Goal: Download file/media

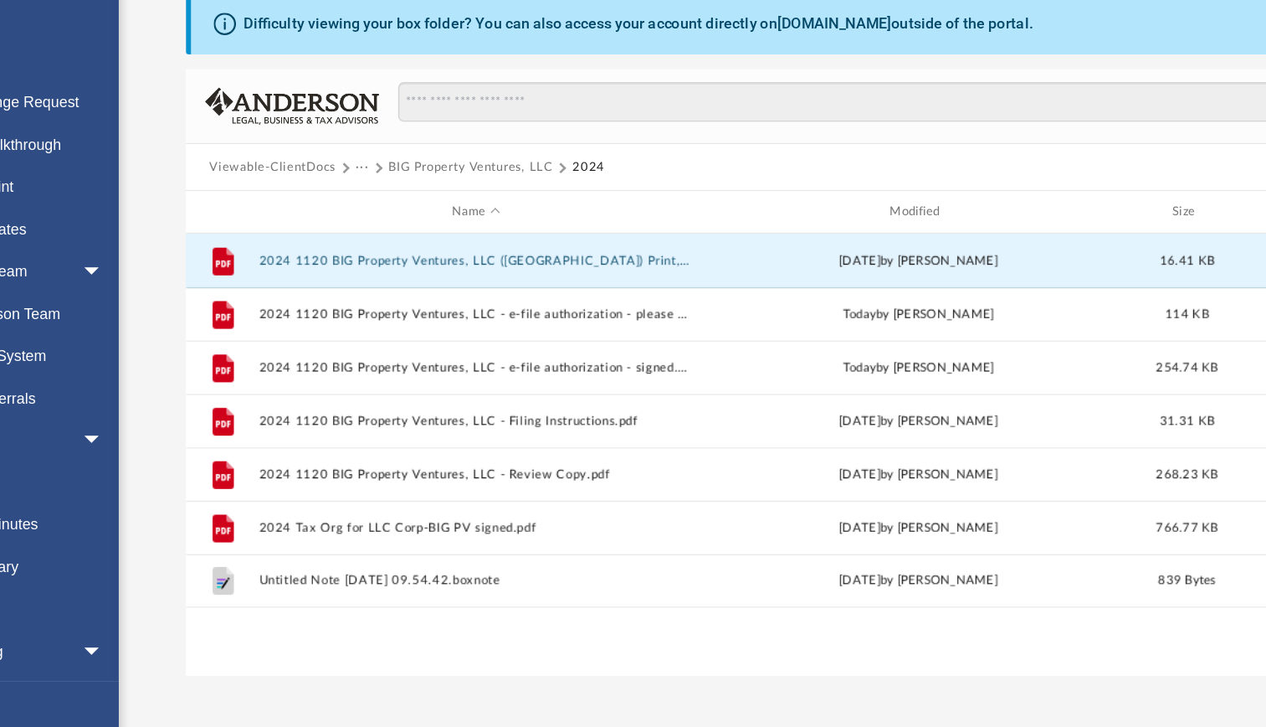
scroll to position [367, 938]
click at [482, 266] on button "BIG Property Ventures, LLC" at bounding box center [485, 267] width 129 height 15
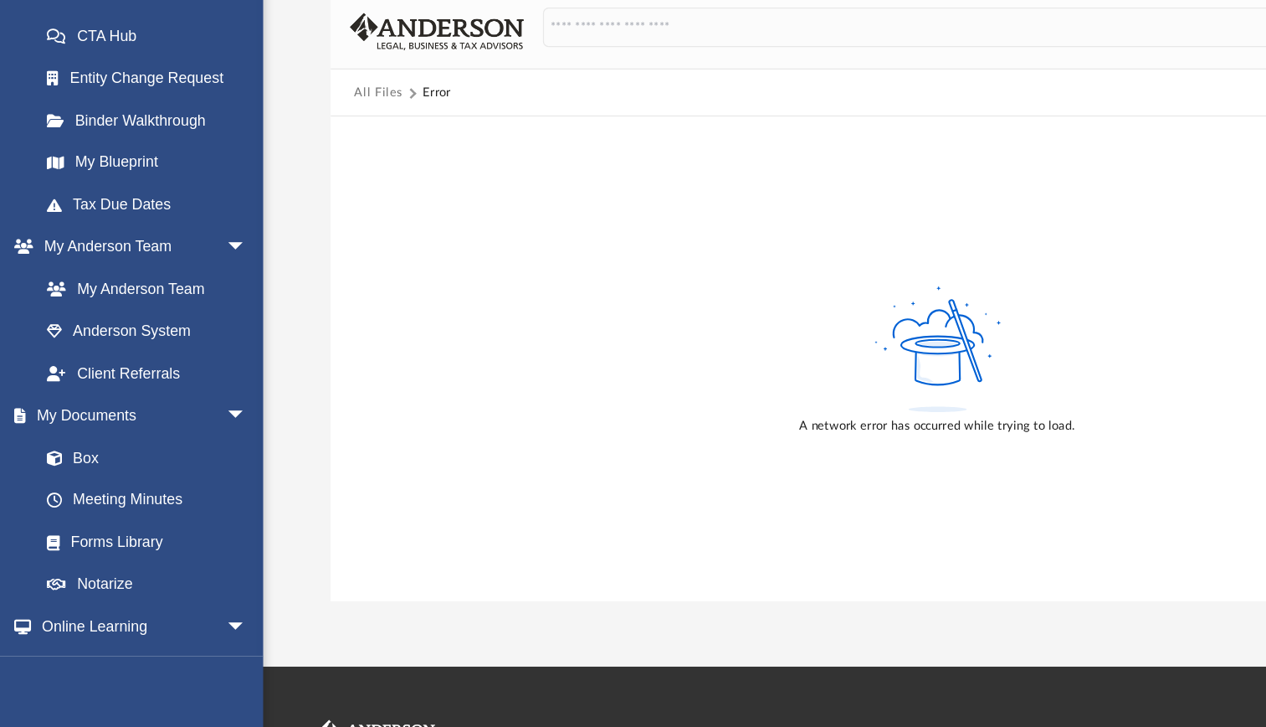
scroll to position [39, 0]
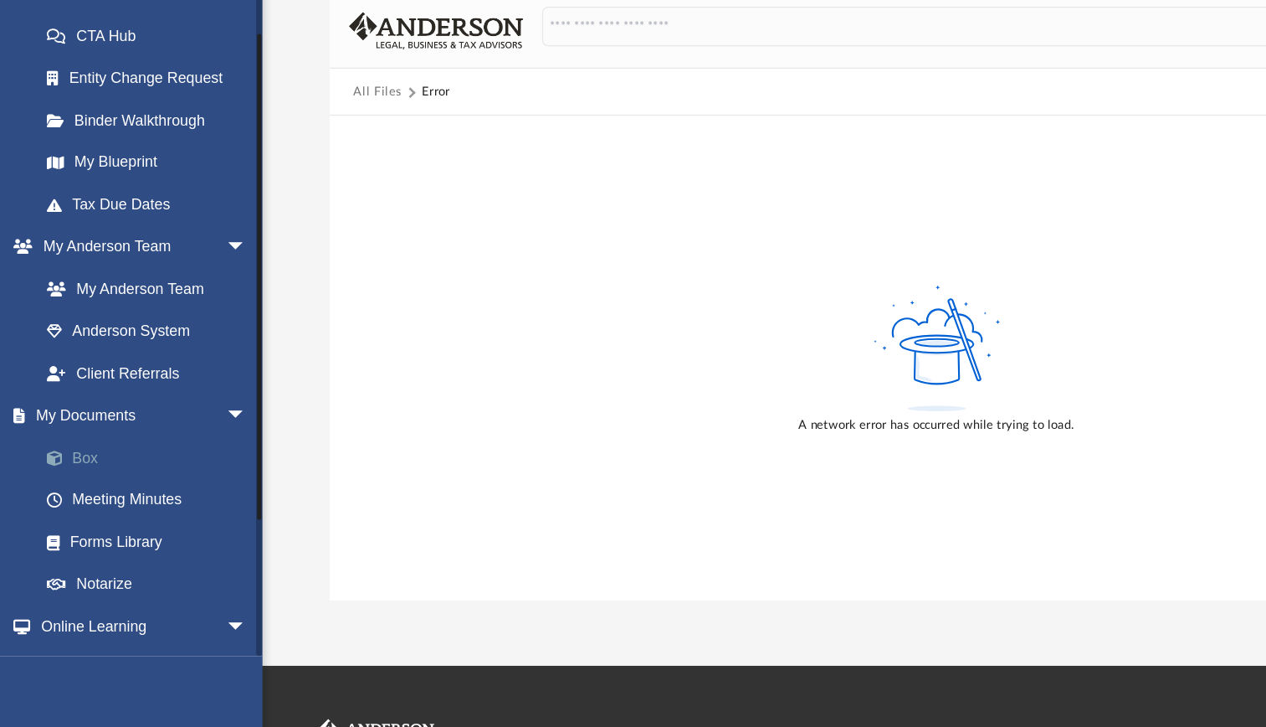
click at [67, 513] on link "Box" at bounding box center [122, 514] width 198 height 33
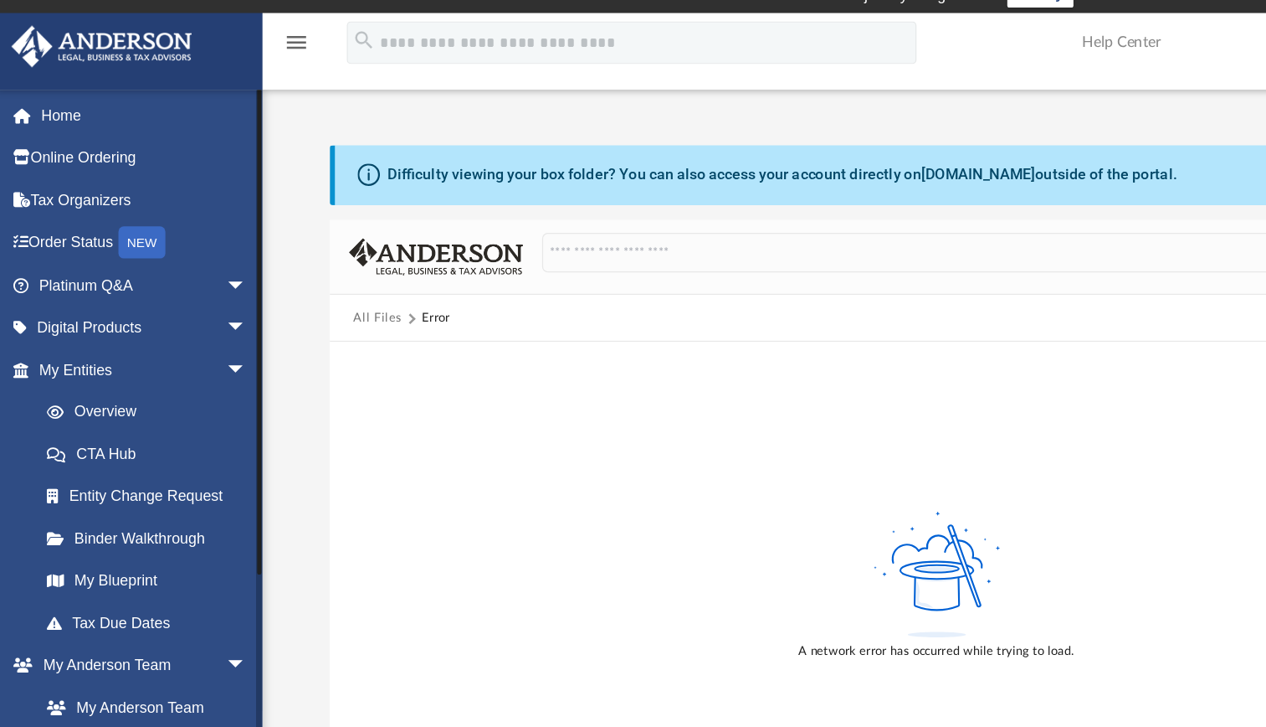
scroll to position [12, 0]
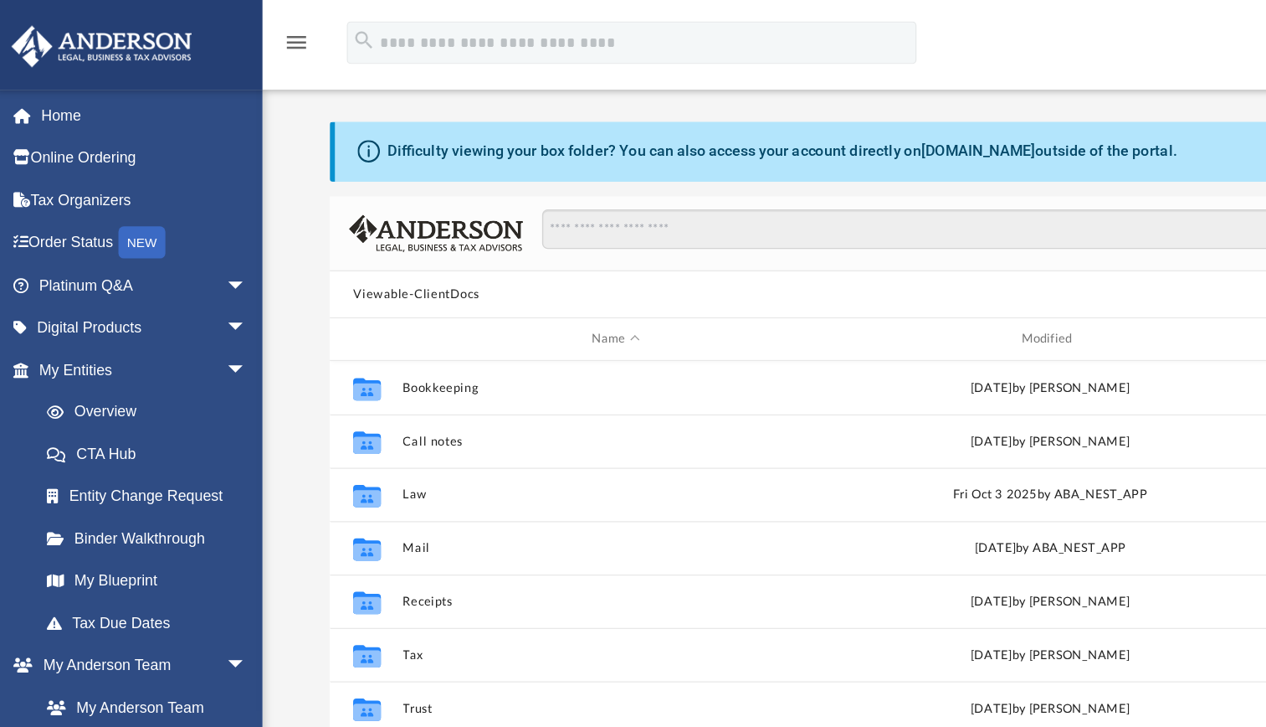
scroll to position [367, 938]
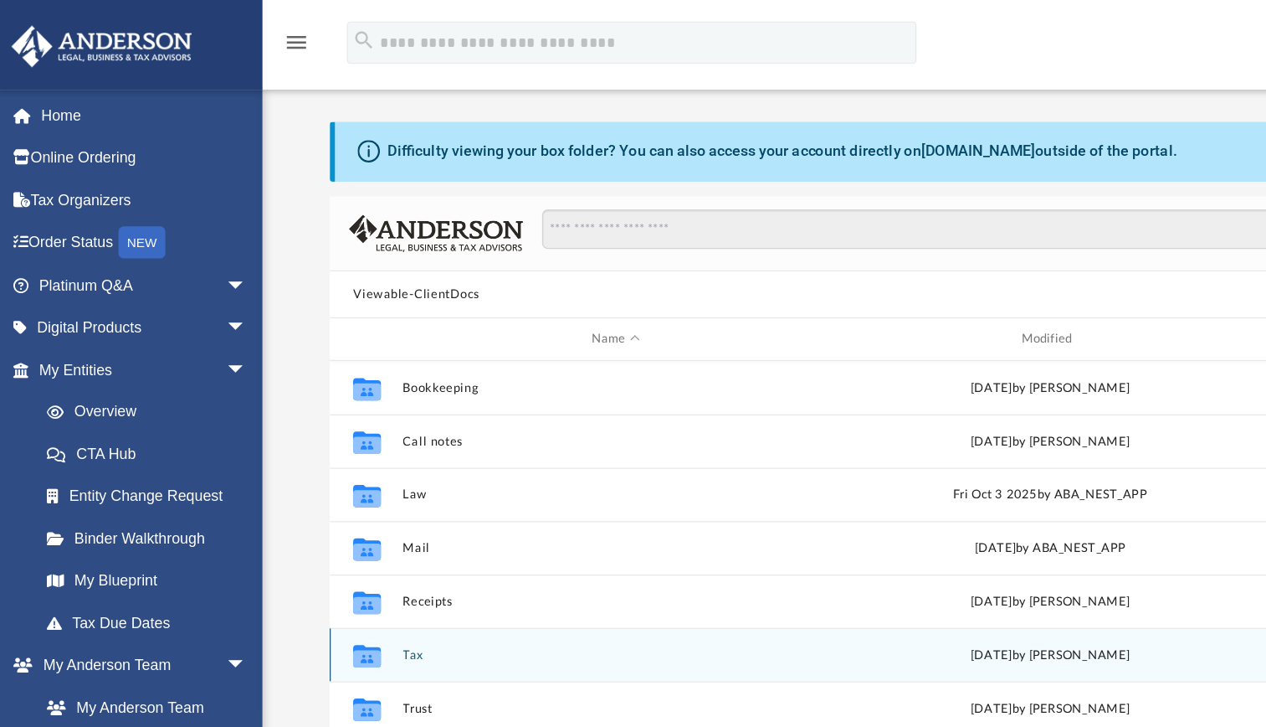
click at [322, 508] on button "Tax" at bounding box center [487, 513] width 334 height 11
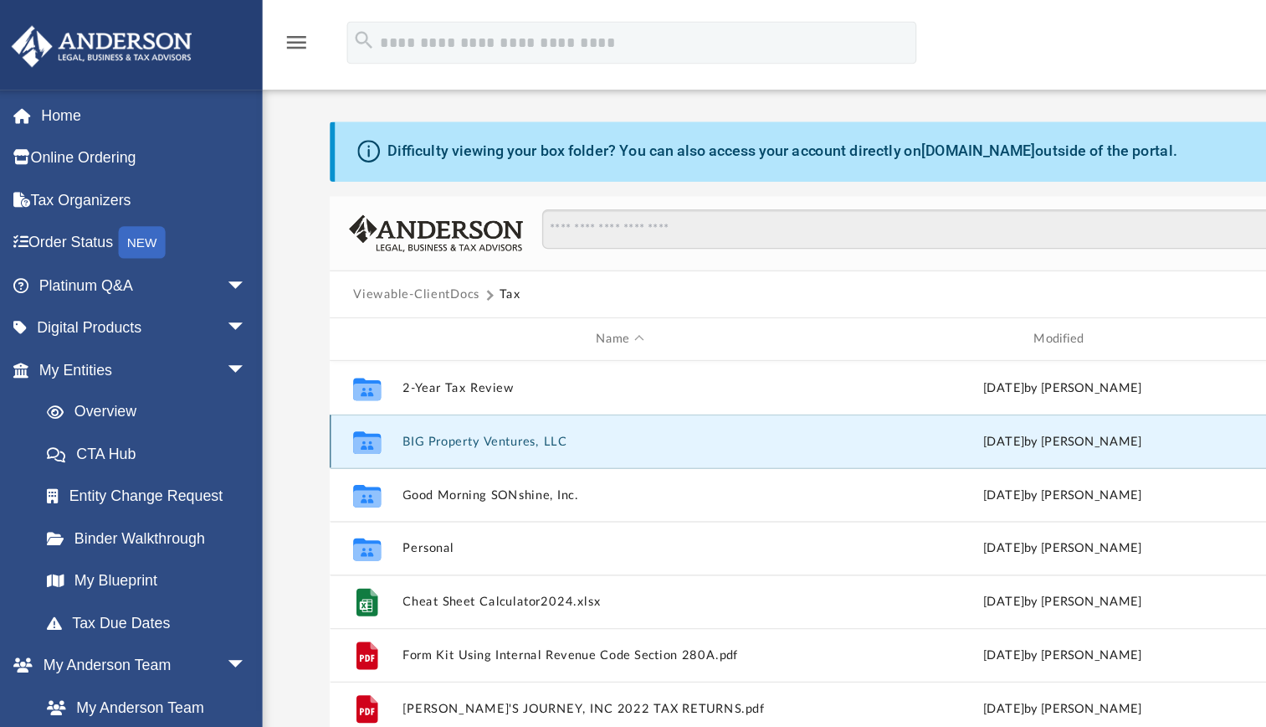
click at [386, 347] on button "BIG Property Ventures, LLC" at bounding box center [490, 346] width 340 height 11
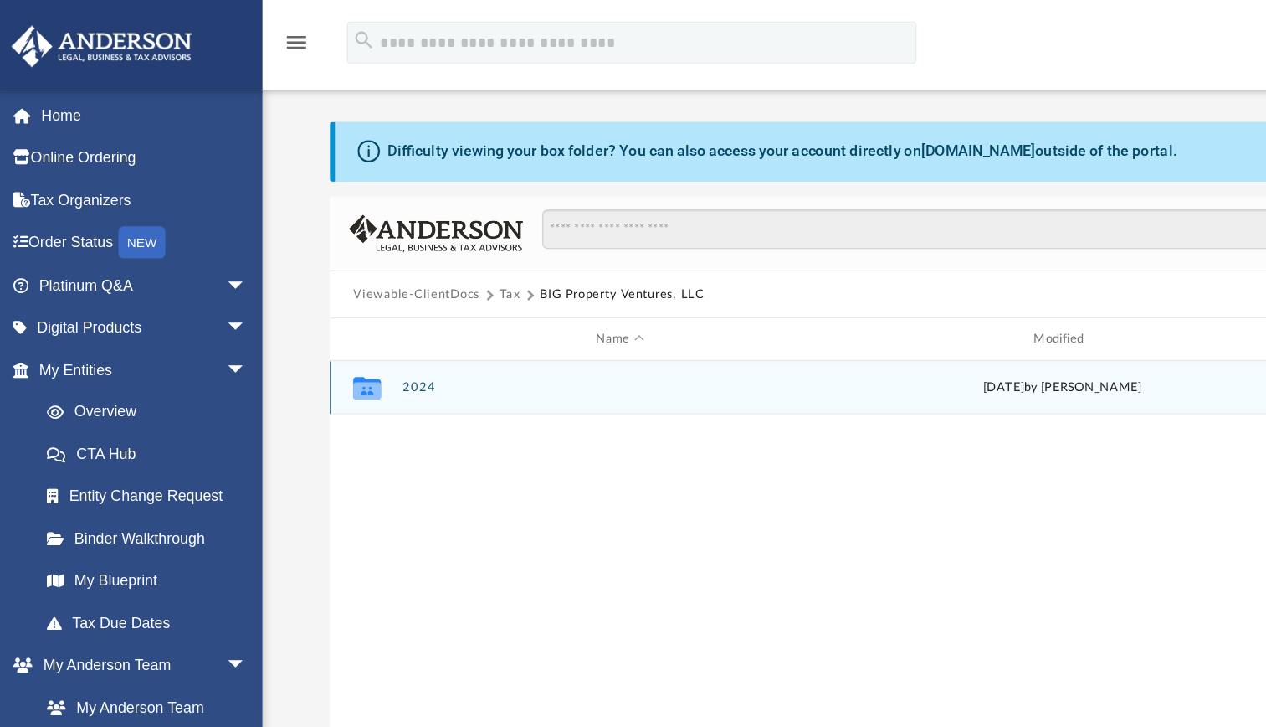
click at [332, 300] on button "2024" at bounding box center [490, 303] width 340 height 11
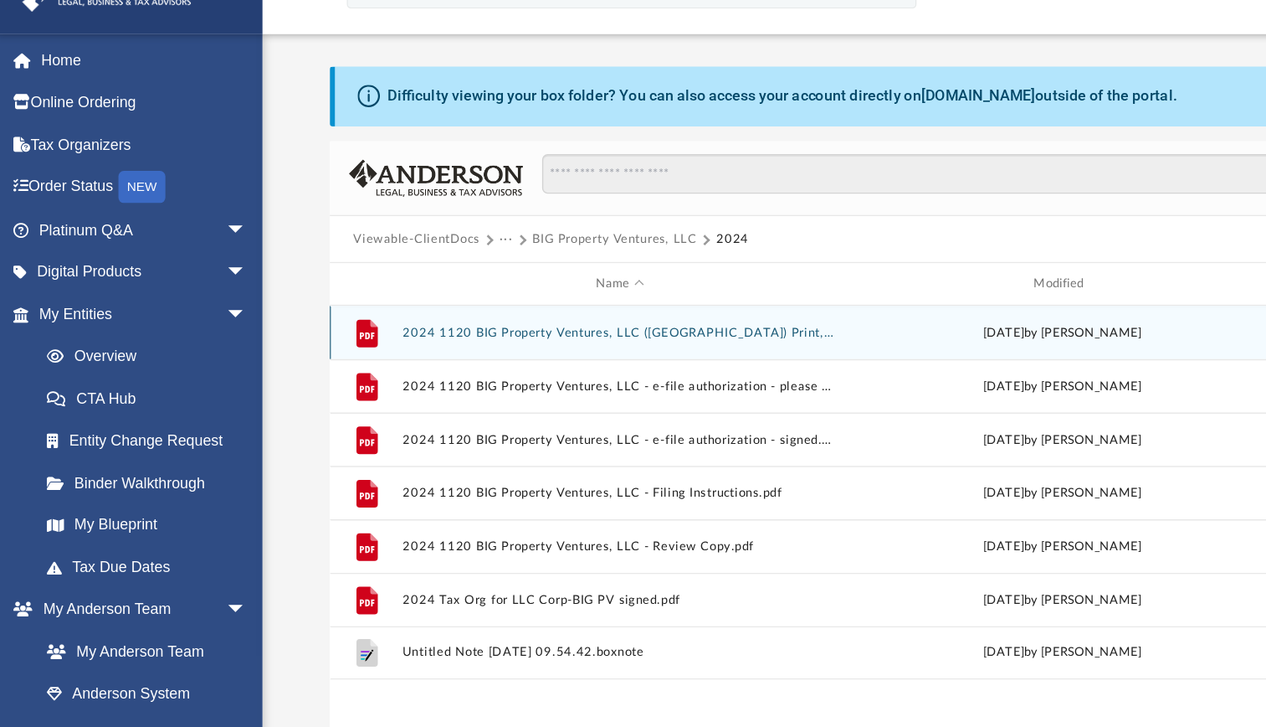
scroll to position [37, 0]
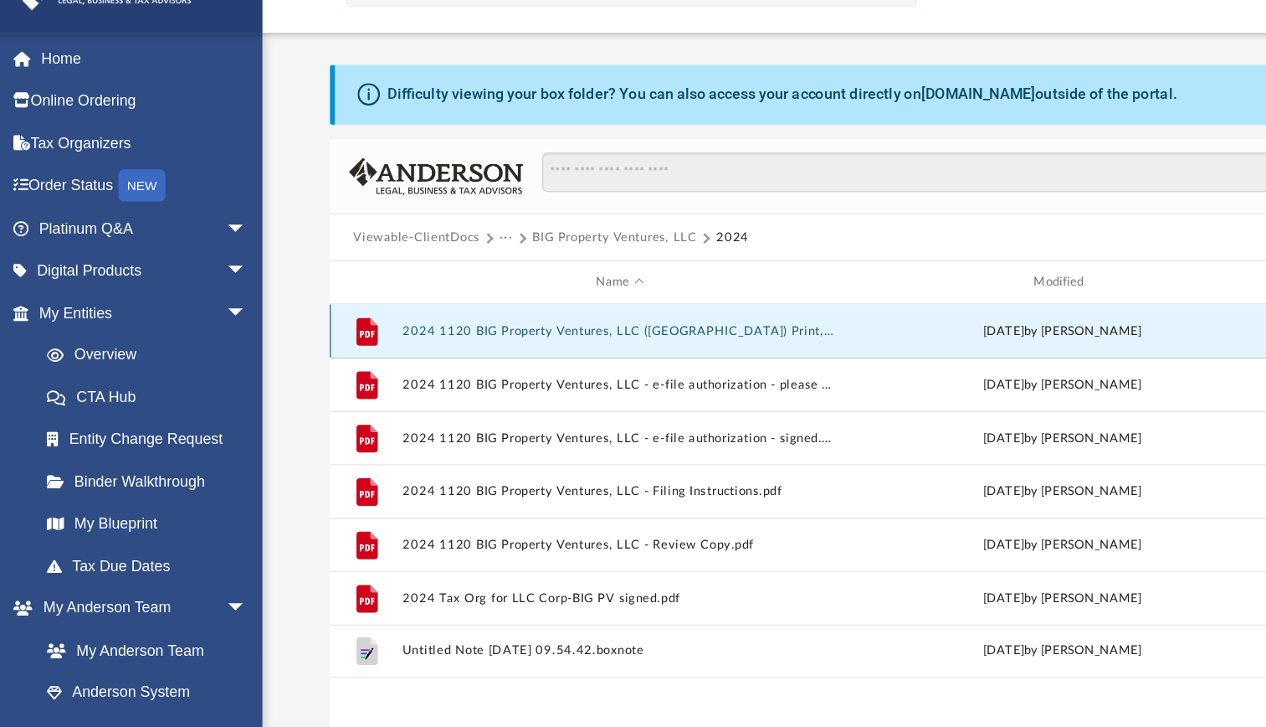
click at [367, 299] on button "2024 1120 BIG Property Ventures, LLC ([GEOGRAPHIC_DATA]) Print, Sign, Mail.pdf" at bounding box center [490, 304] width 340 height 11
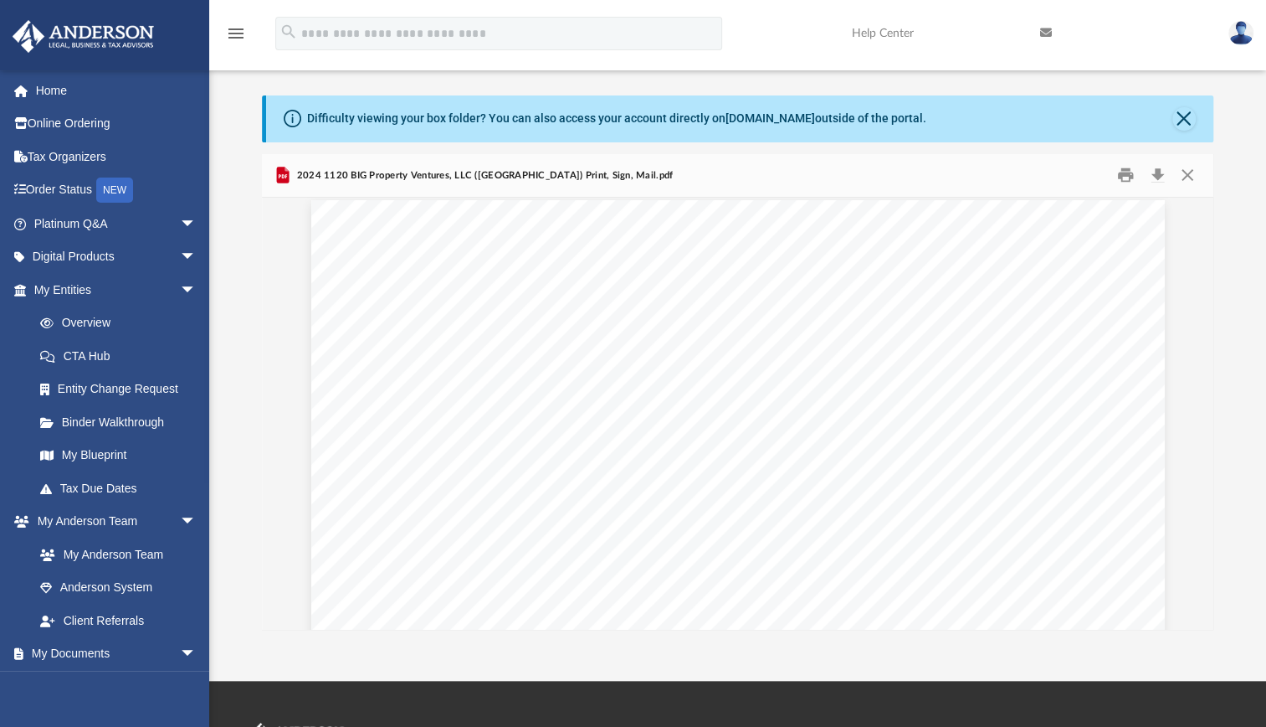
scroll to position [0, 0]
click at [1185, 171] on button "Close" at bounding box center [1187, 175] width 30 height 26
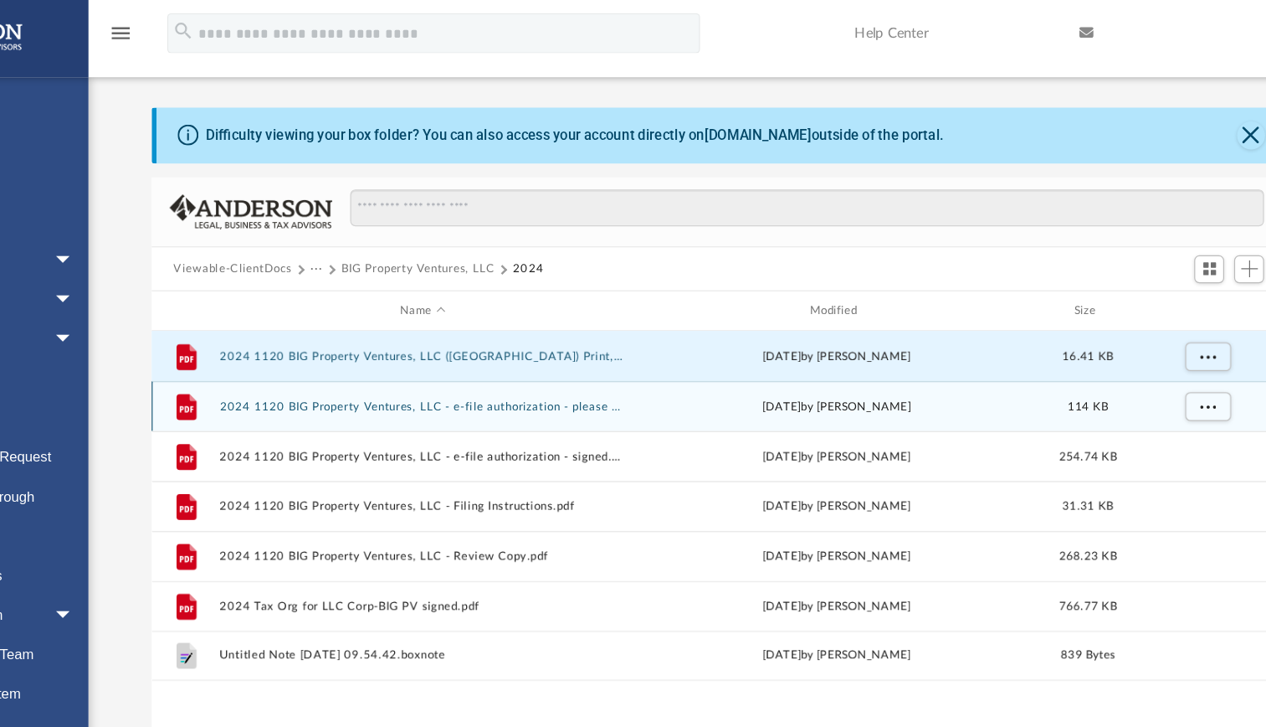
scroll to position [37, 0]
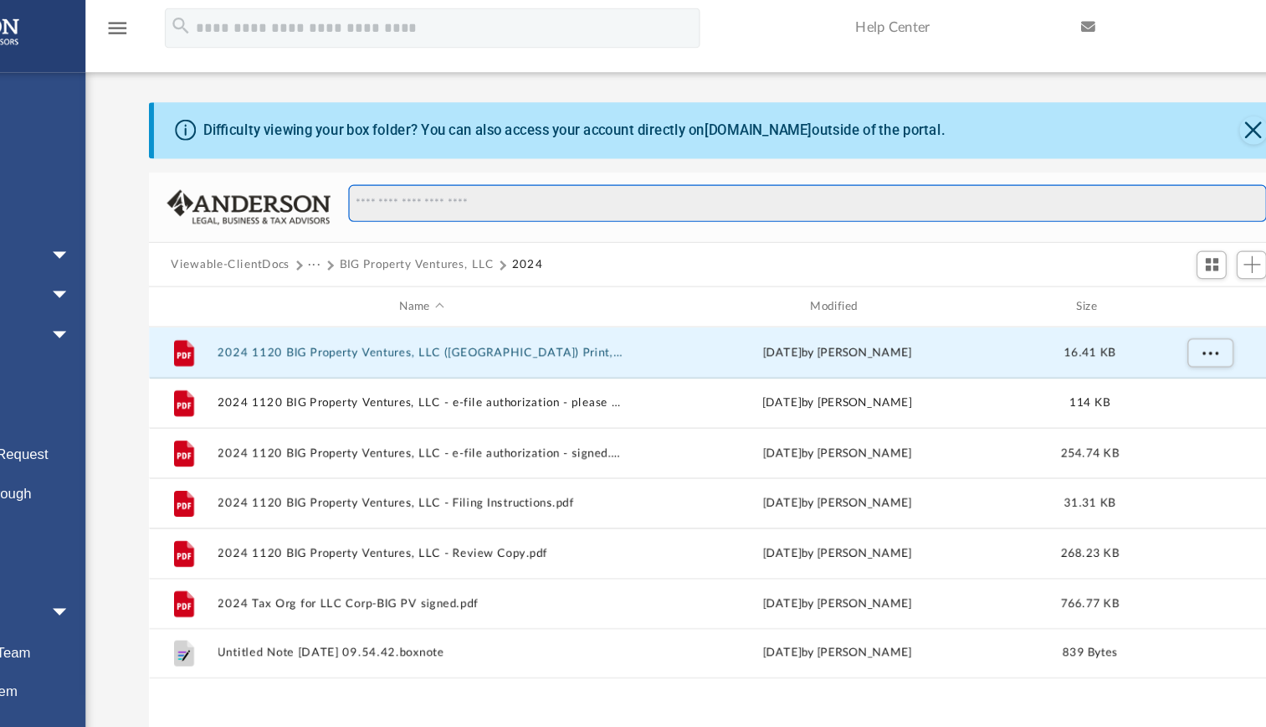
click at [909, 185] on input "Search files and folders" at bounding box center [812, 180] width 767 height 32
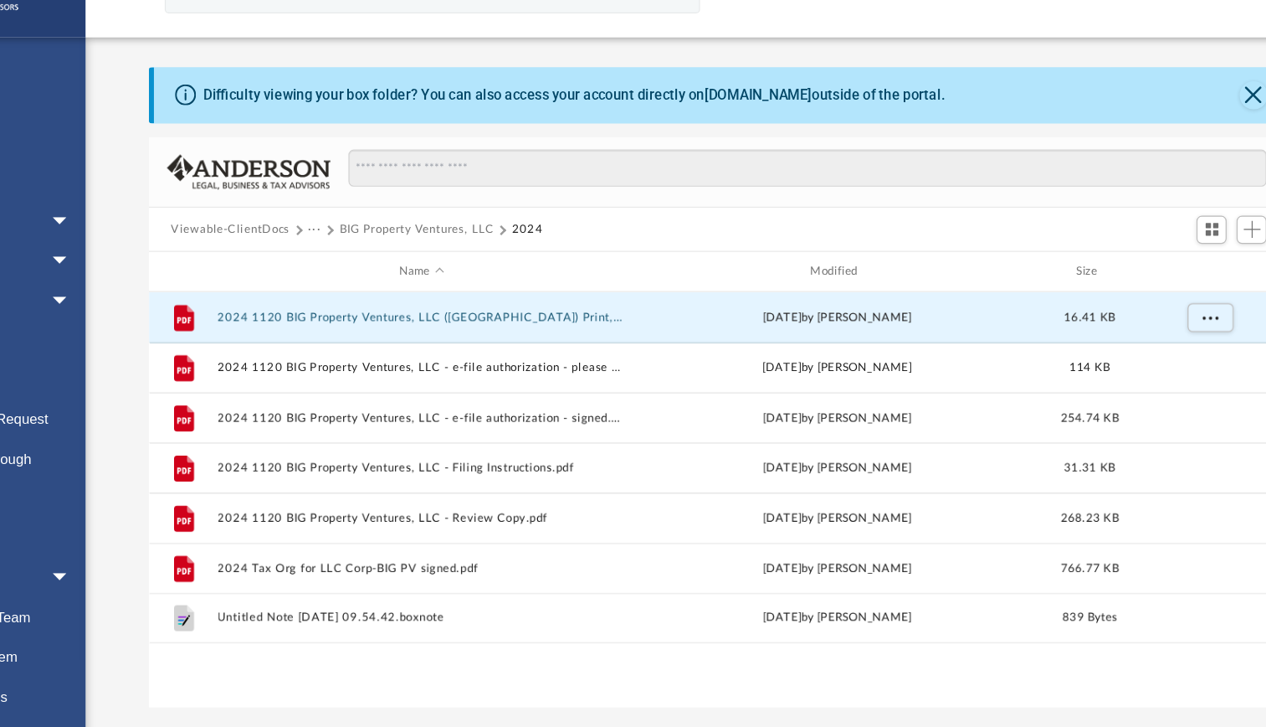
click at [881, 213] on div "Viewable-ClientDocs ··· BIG Property Ventures, LLC 2024" at bounding box center [738, 231] width 952 height 37
